Goal: Information Seeking & Learning: Get advice/opinions

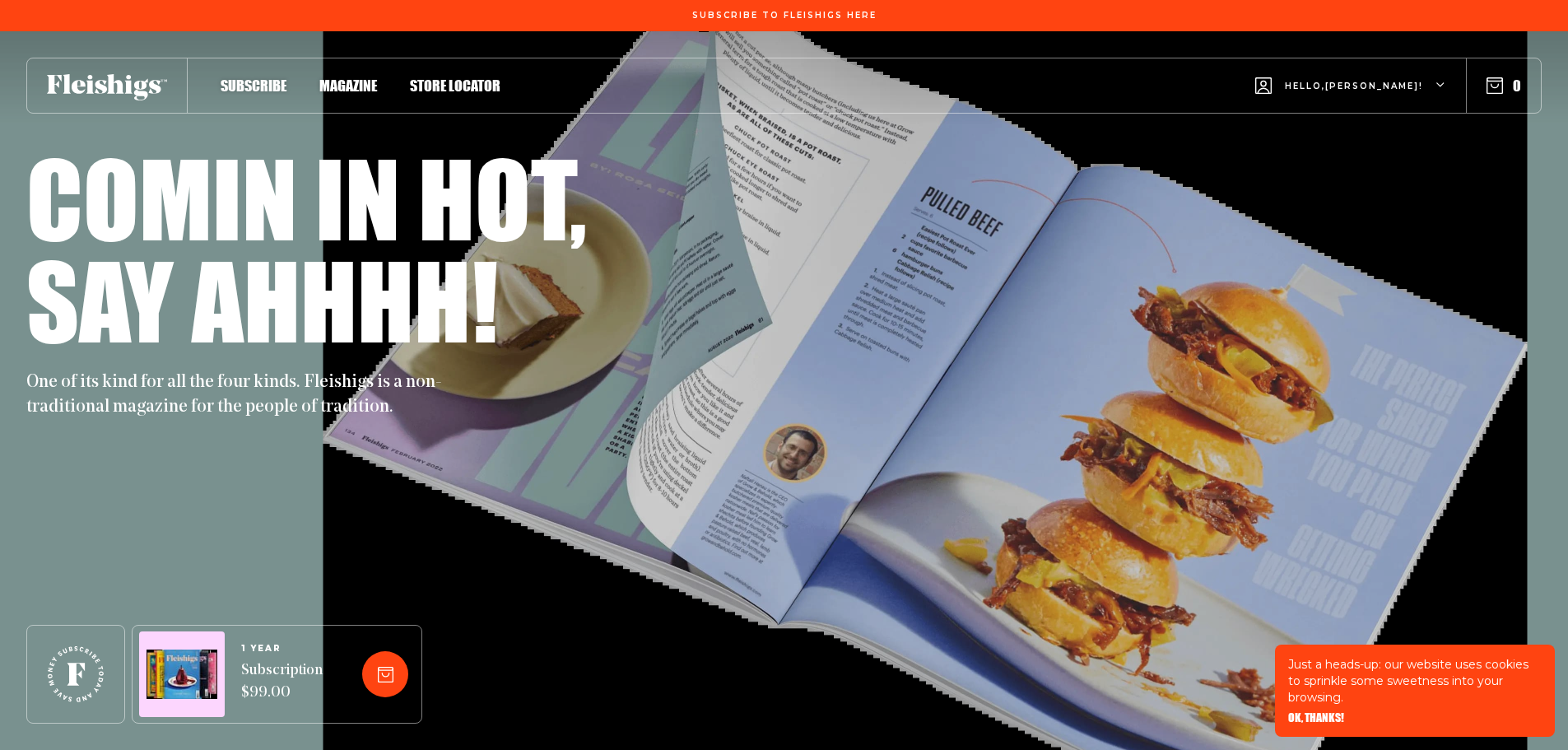
click at [1409, 85] on span "Hello, [PERSON_NAME] !" at bounding box center [1354, 99] width 138 height 38
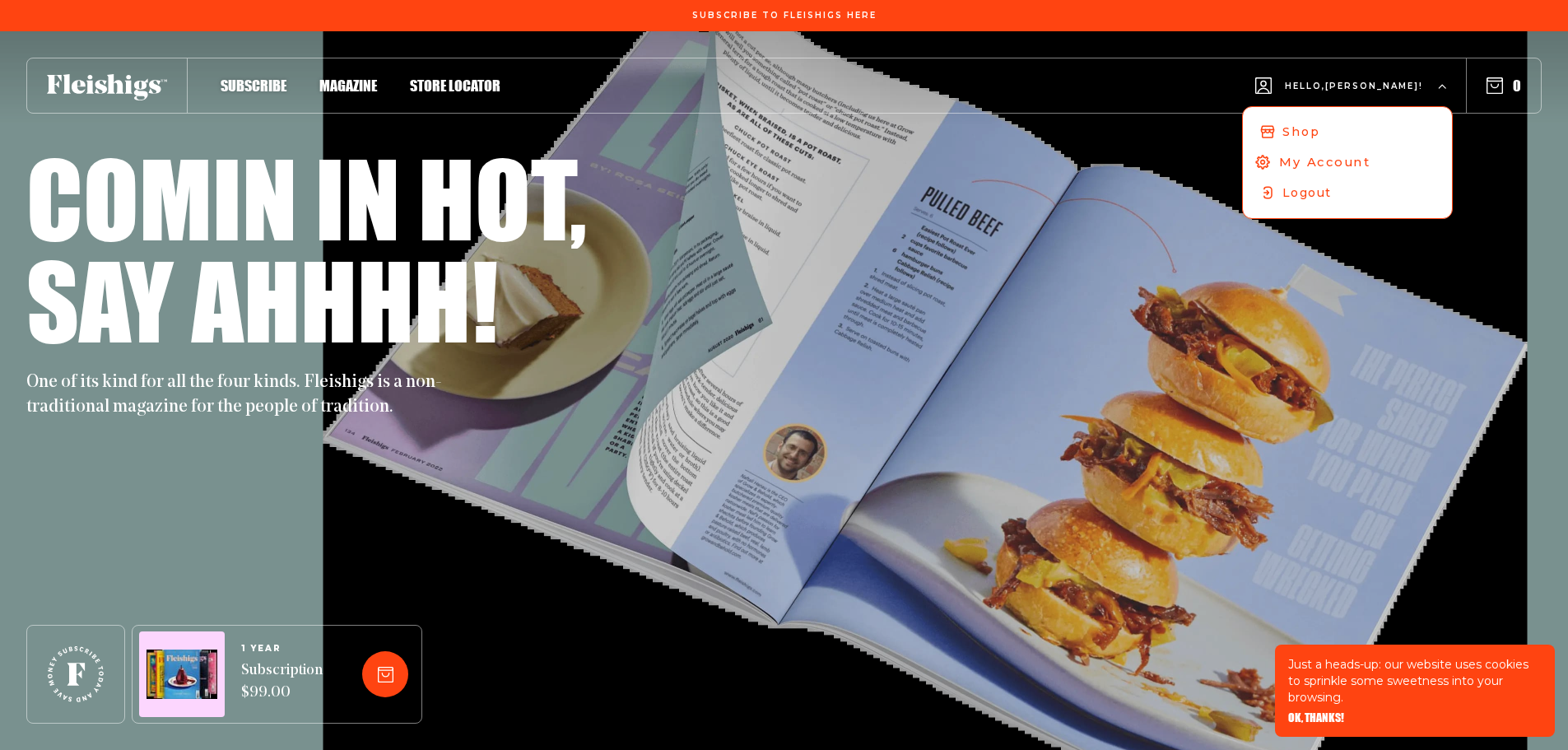
click at [1371, 165] on span "My Account" at bounding box center [1324, 162] width 92 height 18
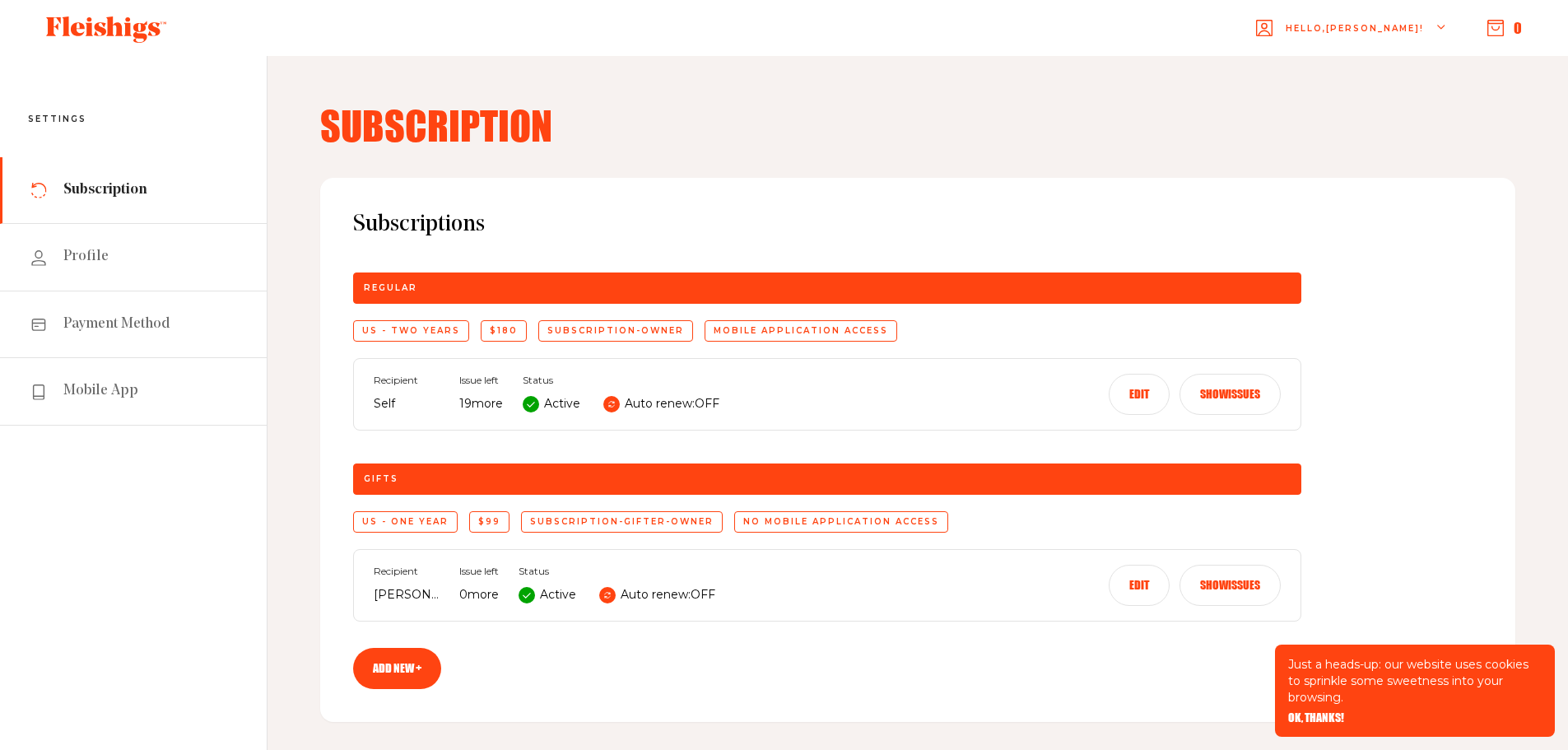
click at [1214, 588] on button "Show issues" at bounding box center [1230, 585] width 101 height 41
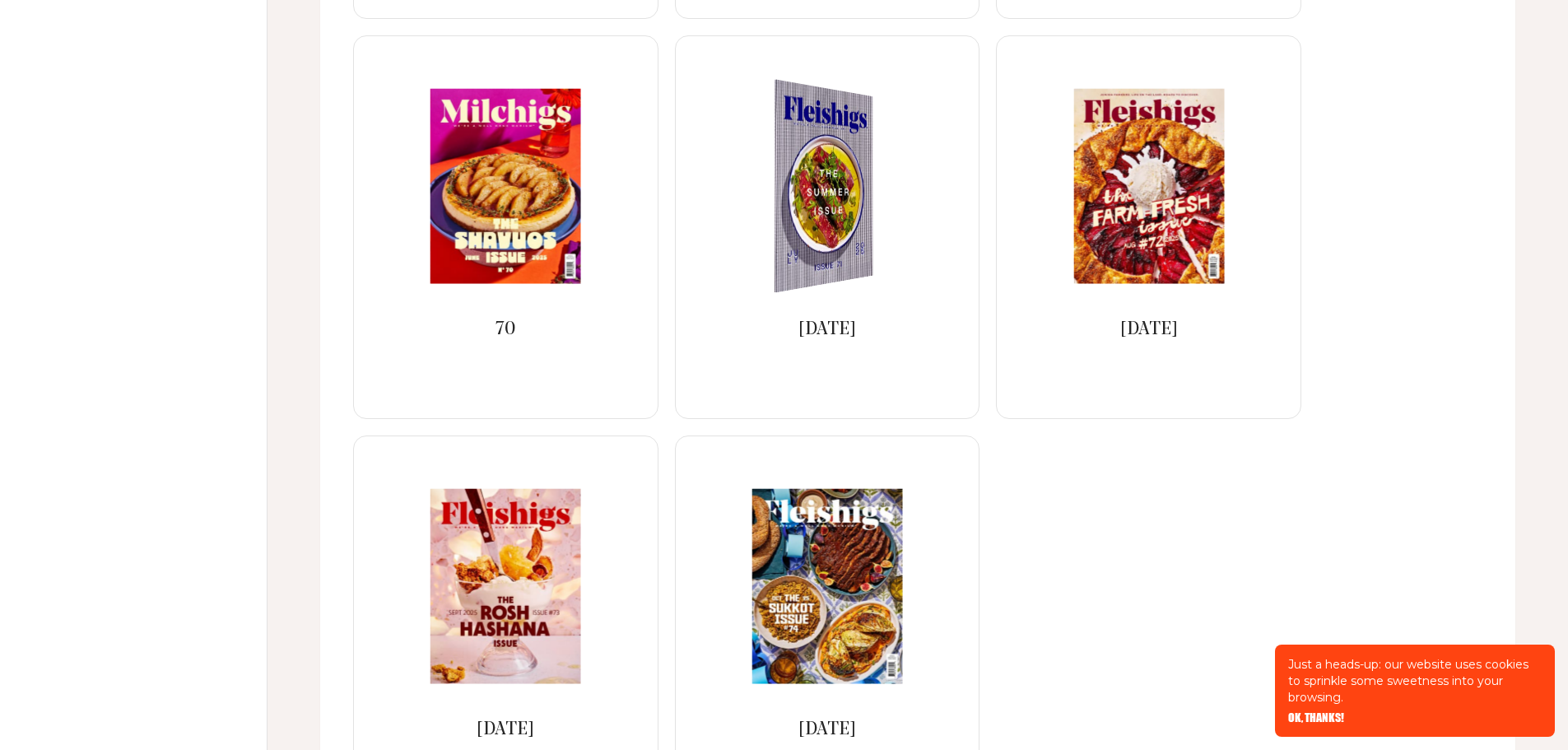
scroll to position [1729, 0]
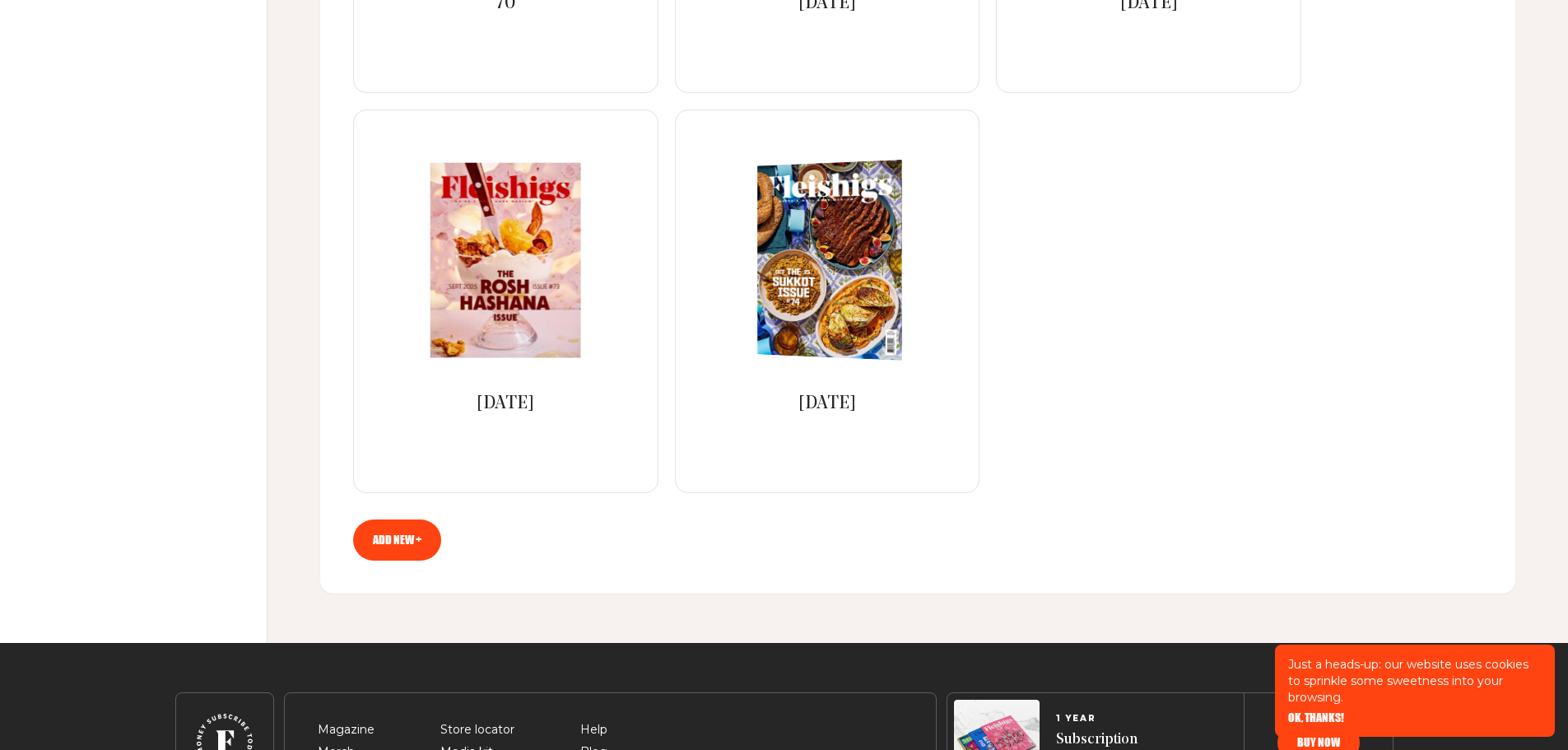
click at [822, 287] on img at bounding box center [835, 260] width 265 height 206
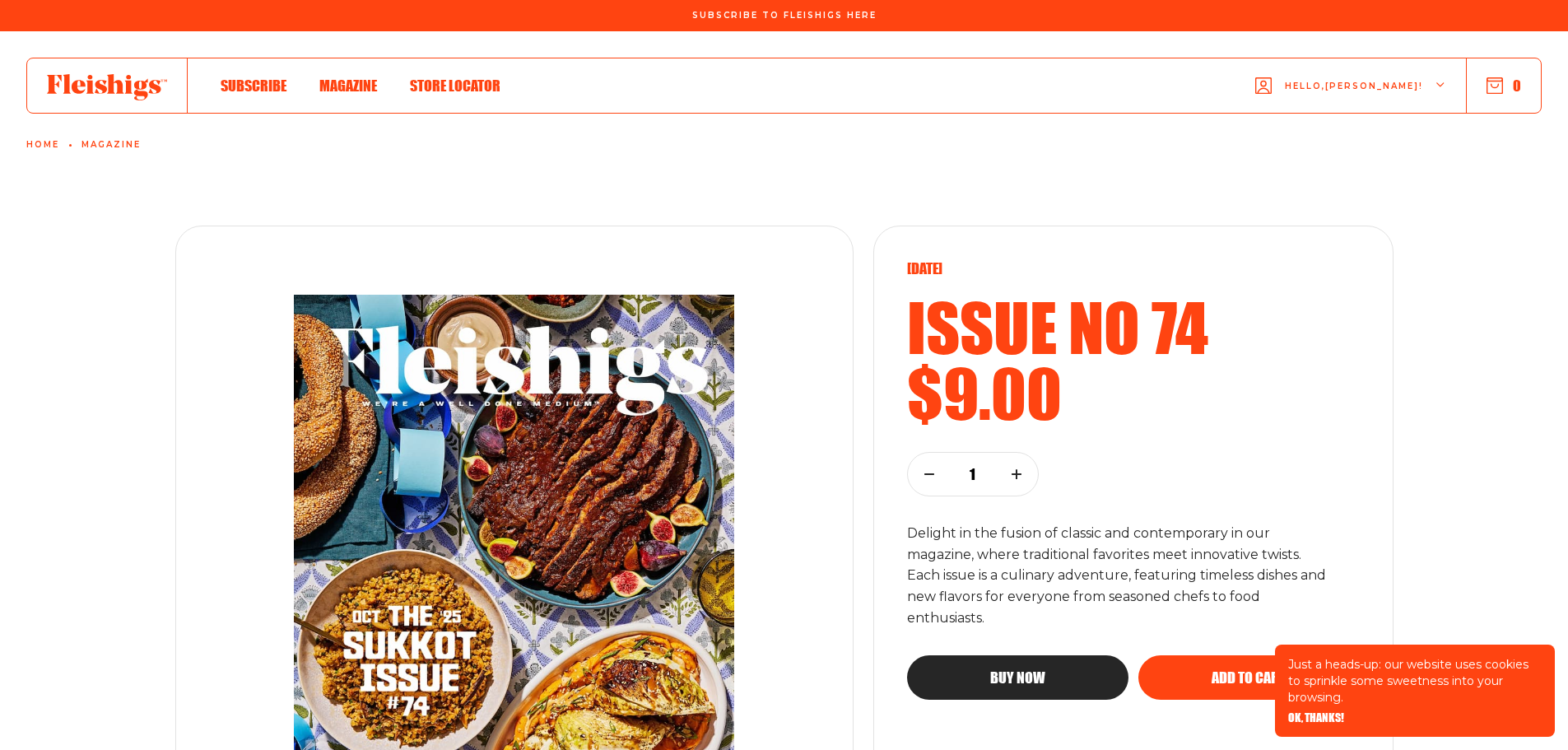
click at [1438, 86] on icon "button" at bounding box center [1441, 85] width 10 height 10
click at [1371, 162] on span "My Account" at bounding box center [1324, 162] width 92 height 18
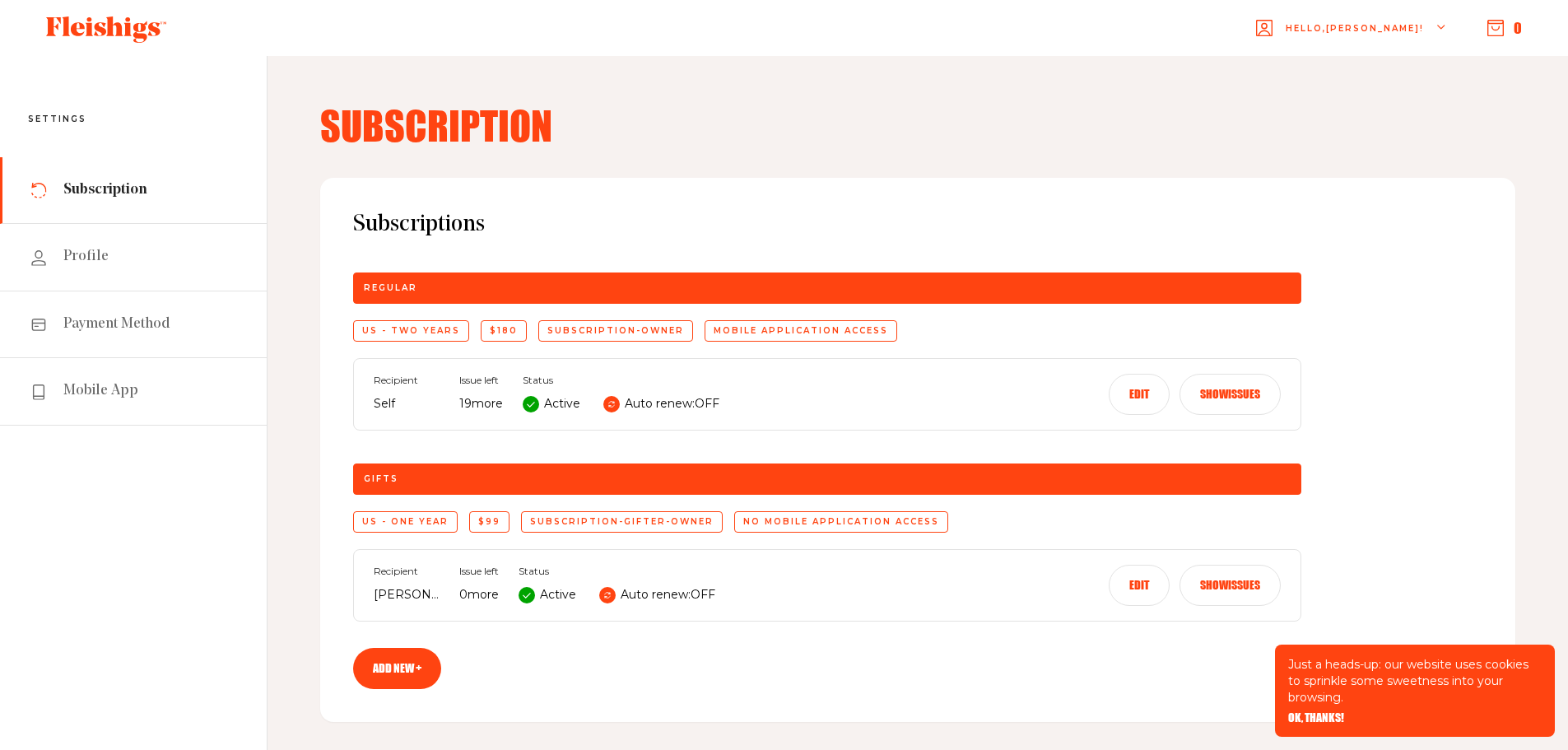
click at [1247, 394] on button "Show issues" at bounding box center [1230, 394] width 101 height 41
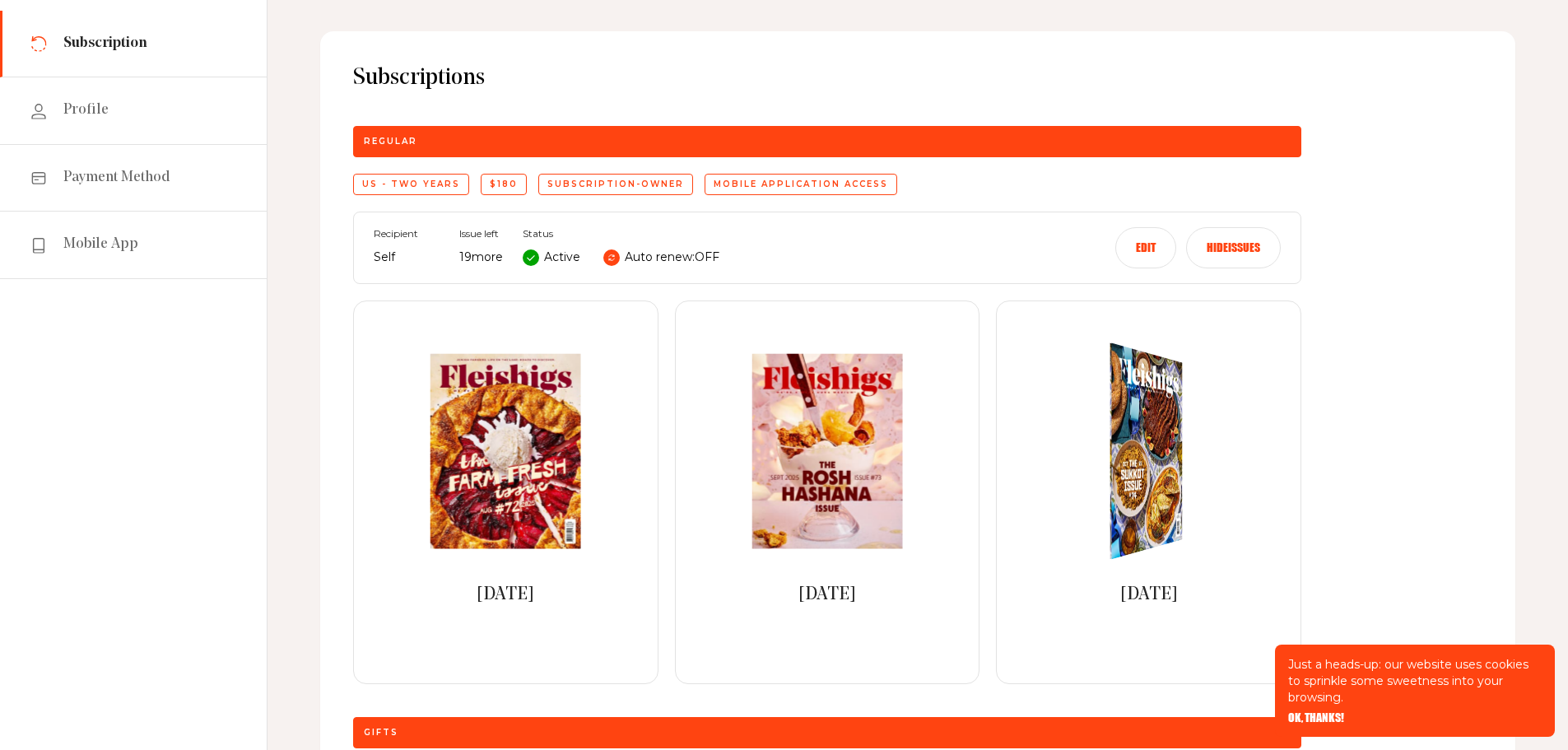
scroll to position [82, 0]
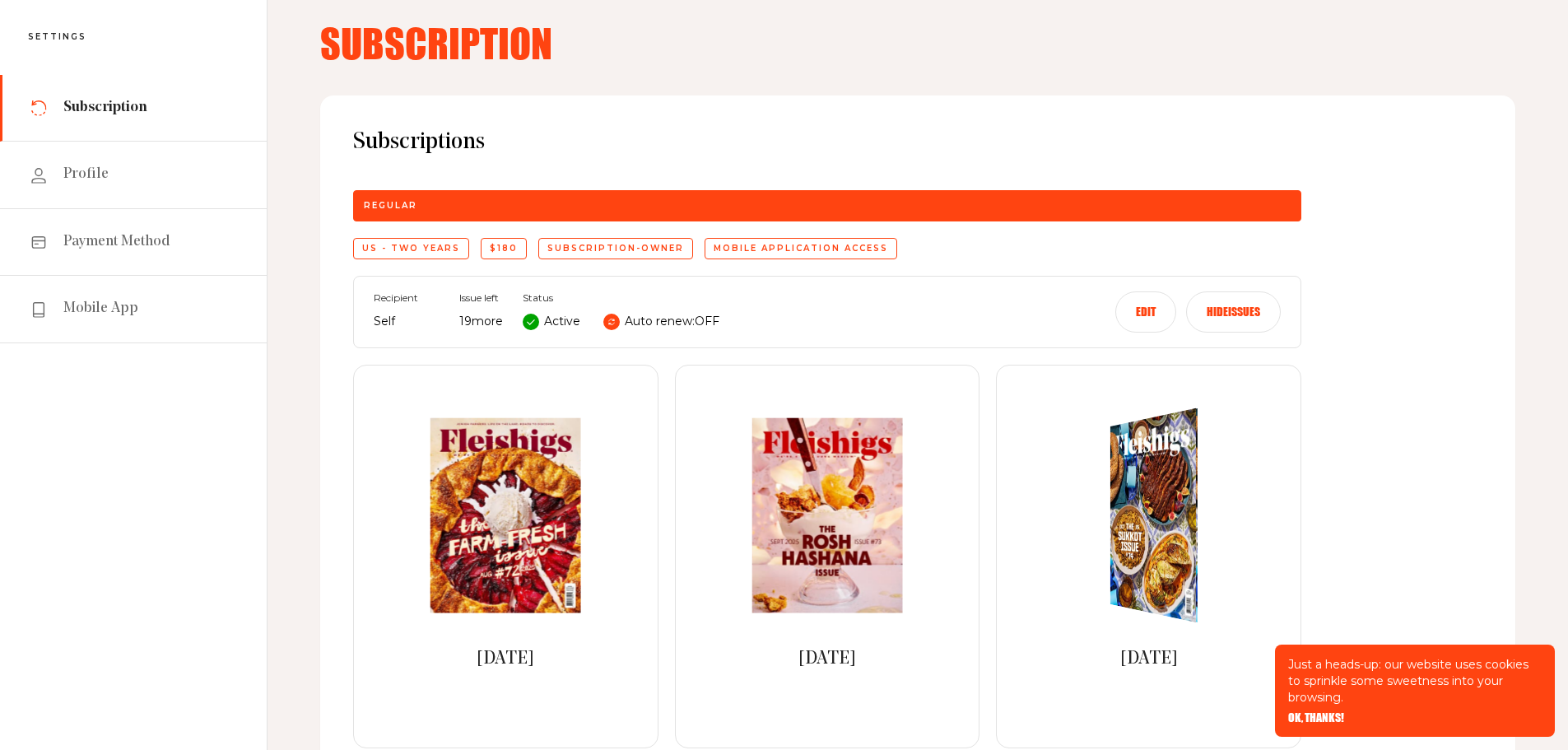
click at [1143, 508] on img at bounding box center [1163, 515] width 162 height 235
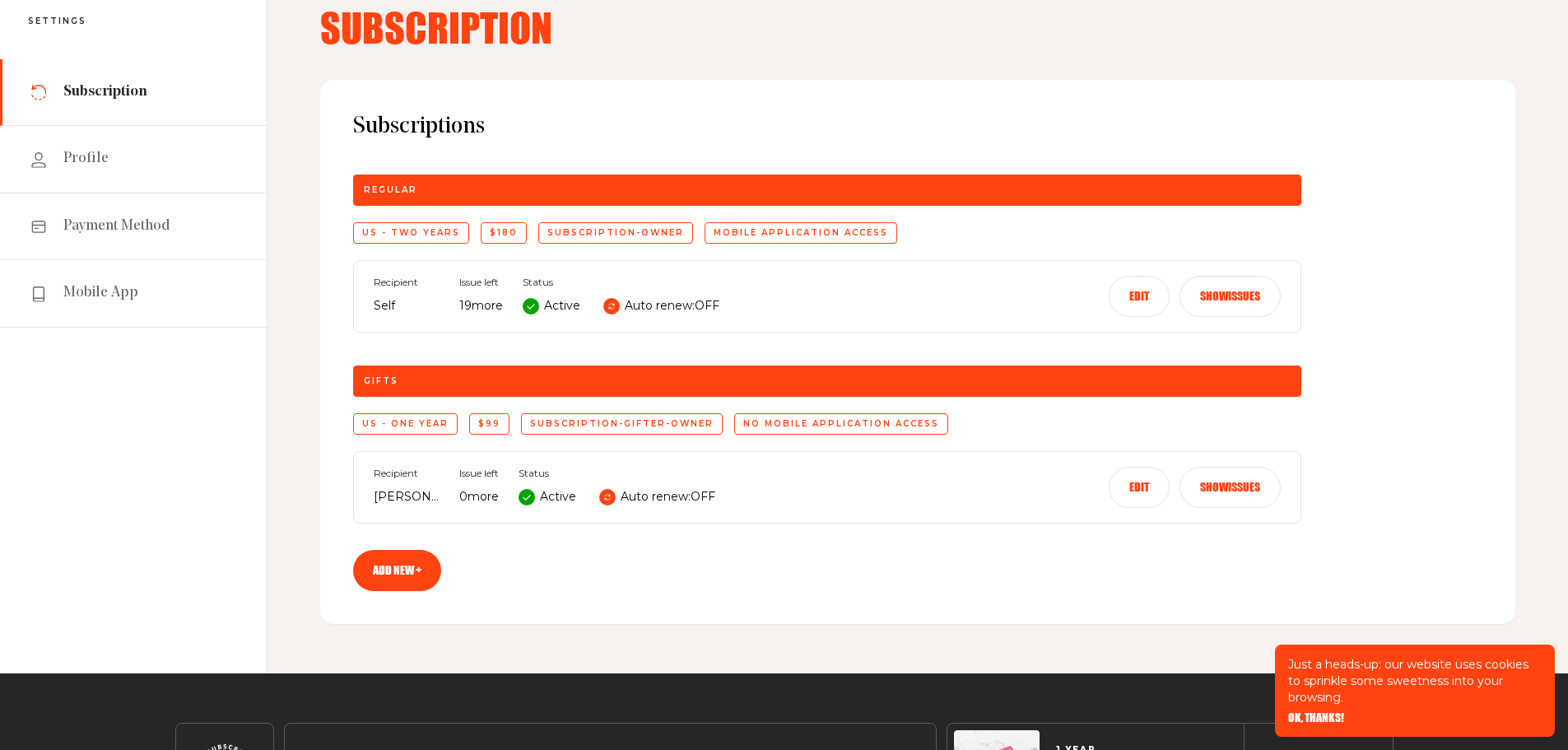
scroll to position [247, 0]
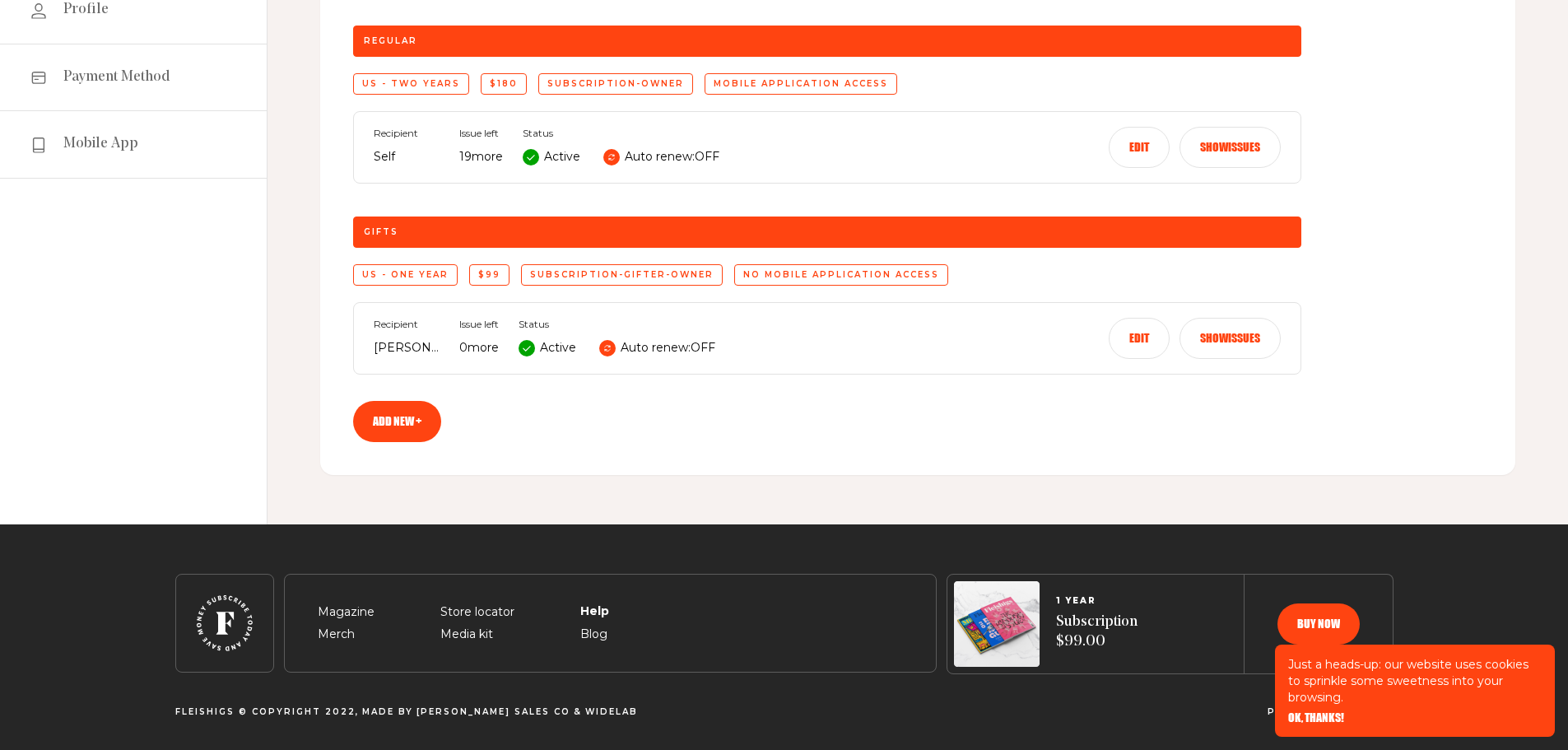
click at [598, 602] on span "Help" at bounding box center [594, 593] width 27 height 20
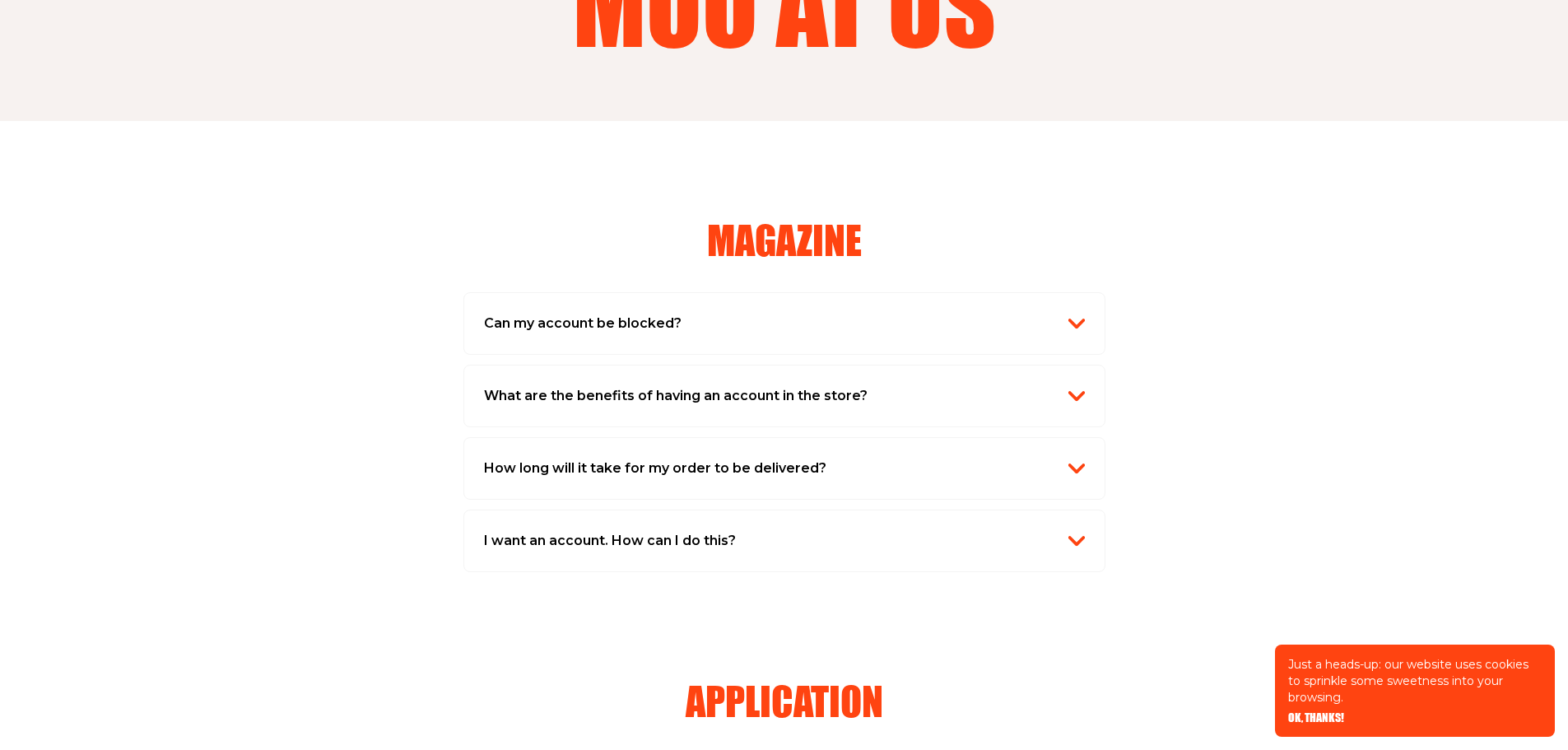
scroll to position [329, 0]
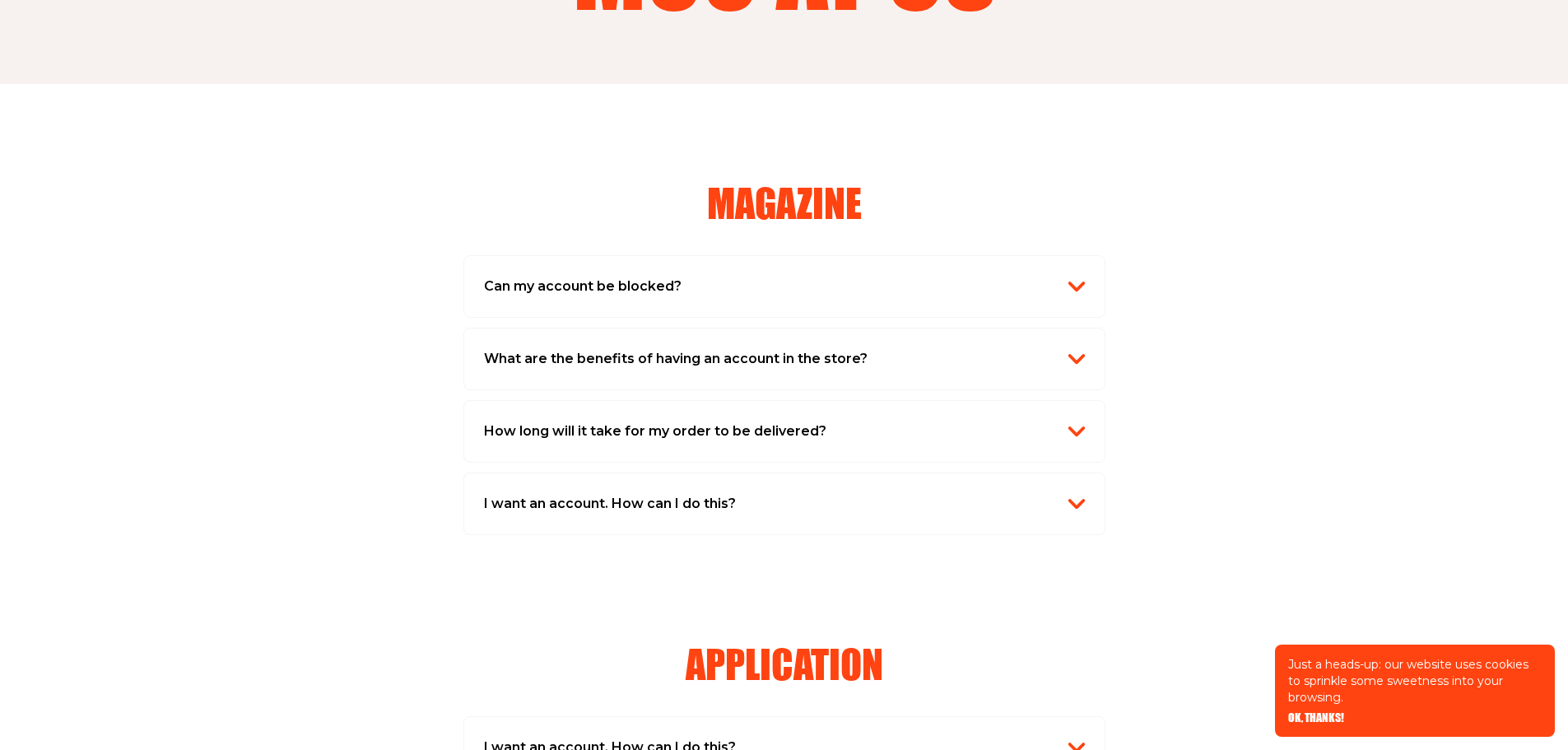
click at [720, 432] on h2 "How long will it take for my order to be delivered?" at bounding box center [655, 431] width 342 height 22
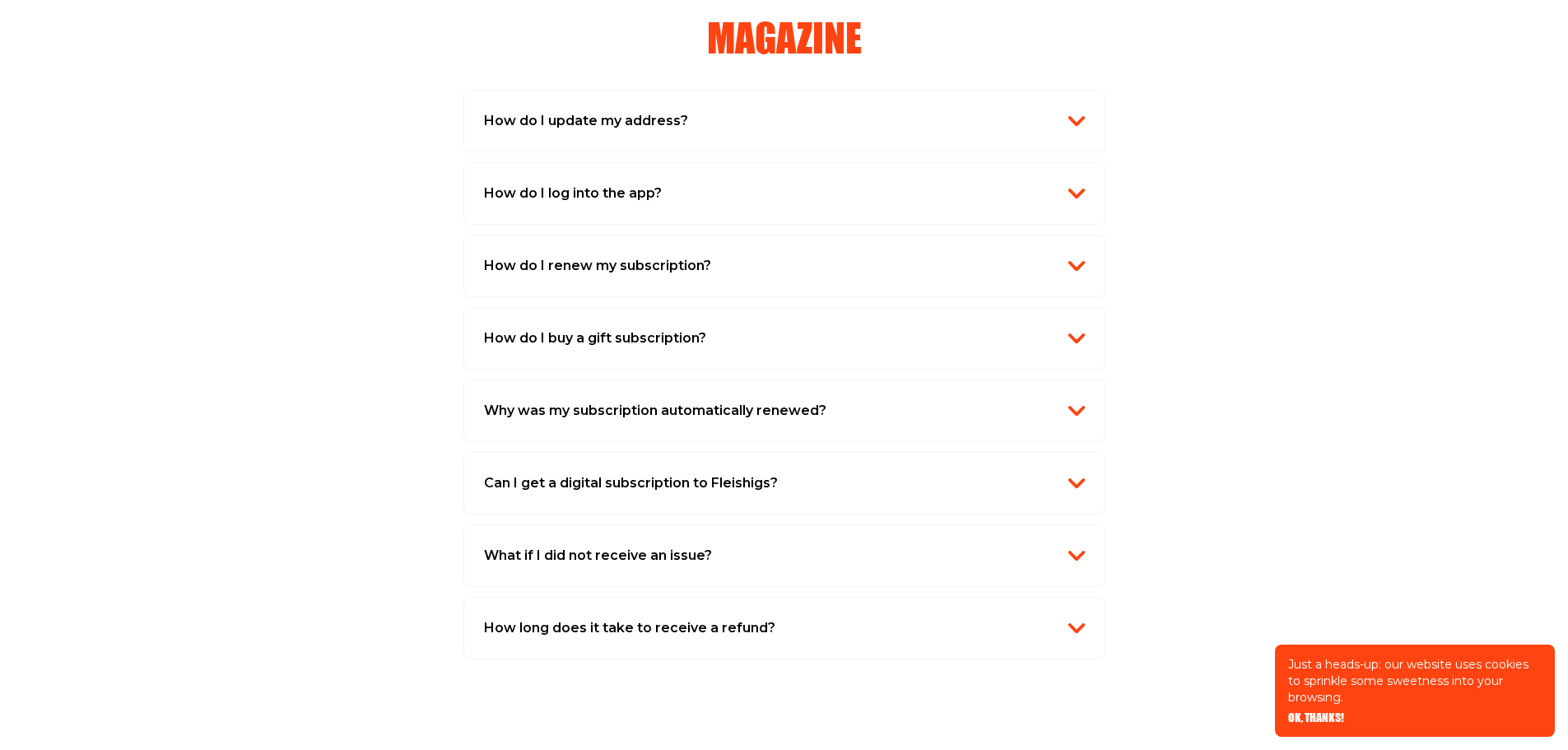
scroll to position [1482, 0]
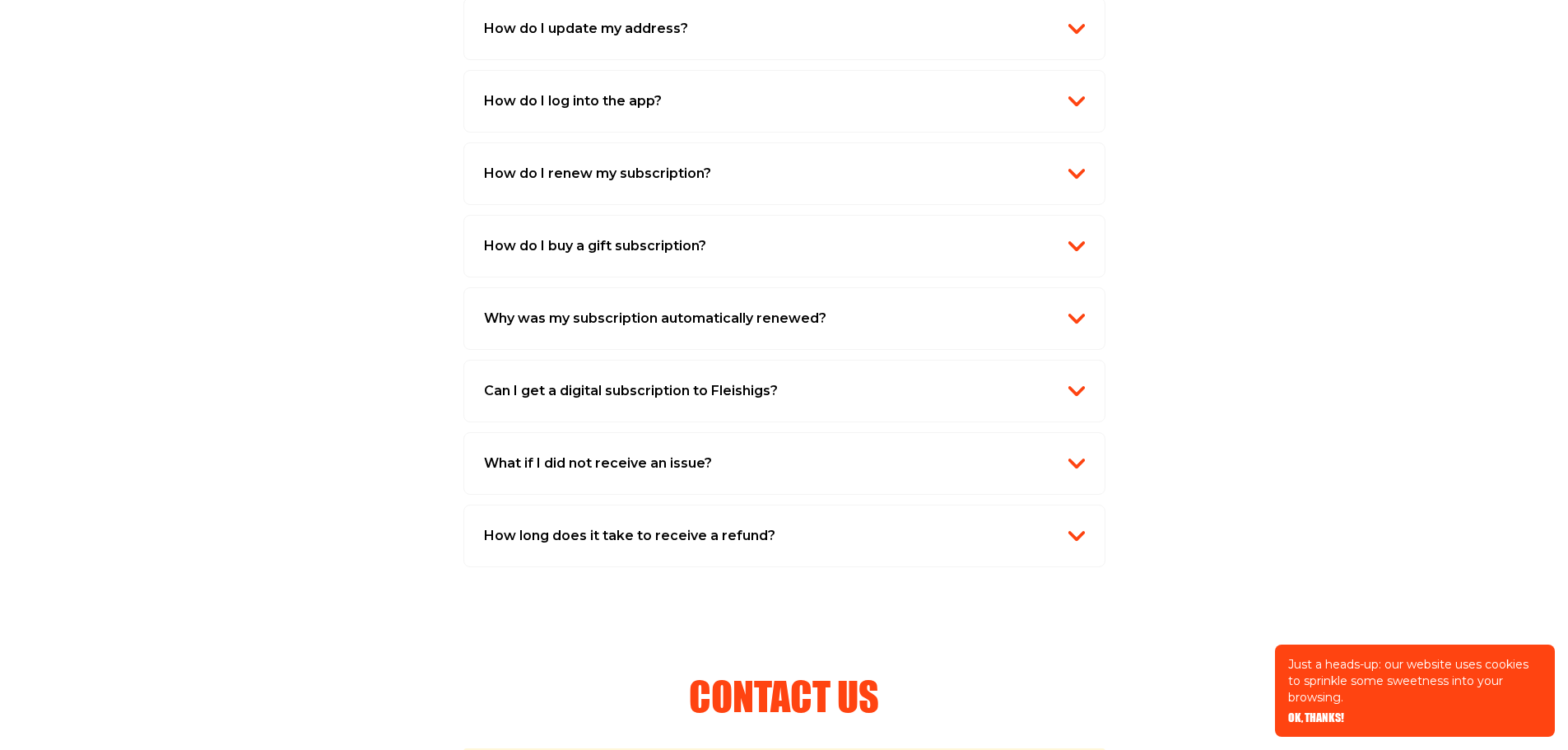
click at [725, 468] on button "What if I did not receive an issue?" at bounding box center [784, 464] width 601 height 22
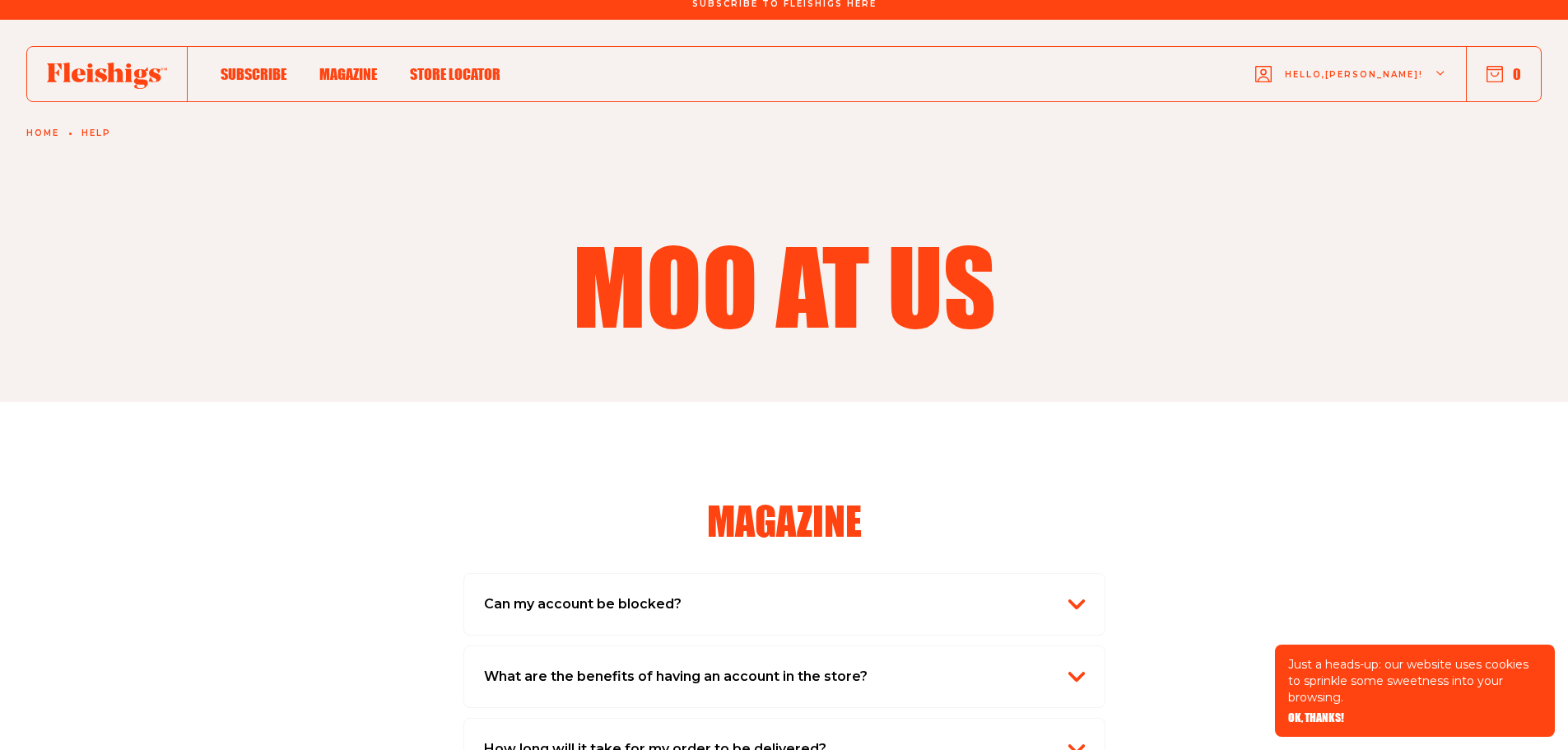
scroll to position [0, 0]
